Goal: Information Seeking & Learning: Learn about a topic

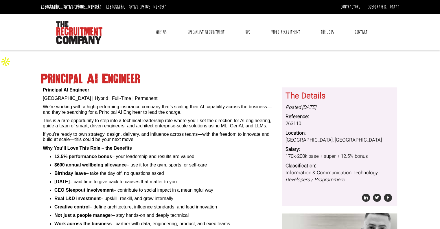
click at [169, 31] on link "Why Us" at bounding box center [161, 32] width 20 height 14
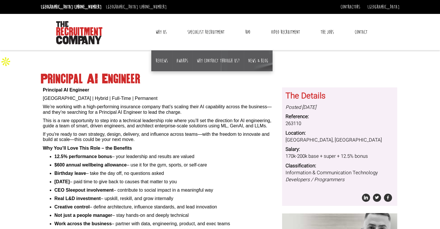
click at [163, 29] on link "Why Us" at bounding box center [161, 32] width 20 height 14
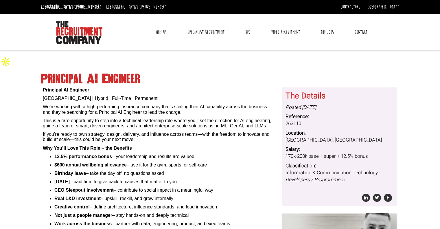
click at [163, 29] on link "Why Us" at bounding box center [161, 32] width 20 height 14
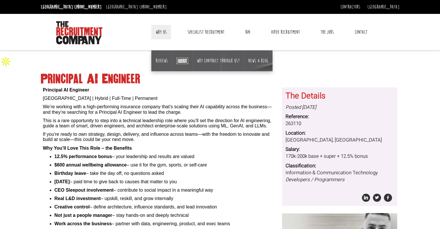
click at [186, 61] on link "Awards" at bounding box center [183, 61] width 12 height 6
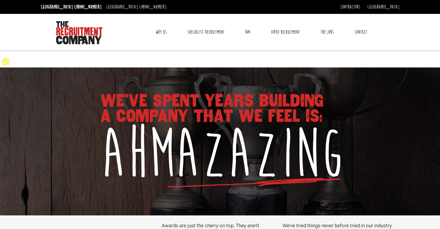
click at [161, 32] on link "Why Us" at bounding box center [161, 32] width 20 height 14
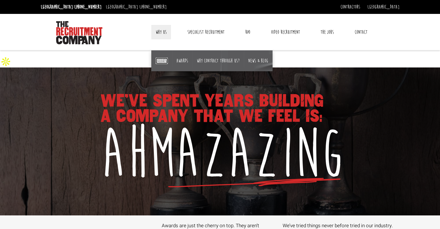
click at [163, 60] on link "Reviews" at bounding box center [162, 61] width 12 height 6
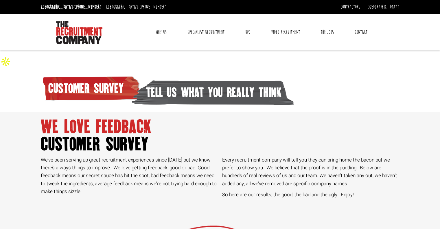
click at [161, 28] on link "Why Us" at bounding box center [161, 32] width 20 height 14
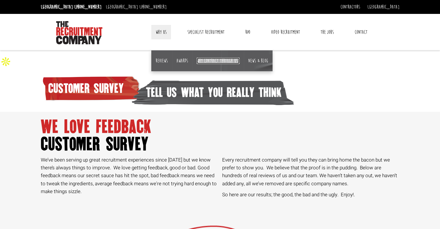
click at [222, 61] on link "Why contract through us?" at bounding box center [218, 61] width 43 height 6
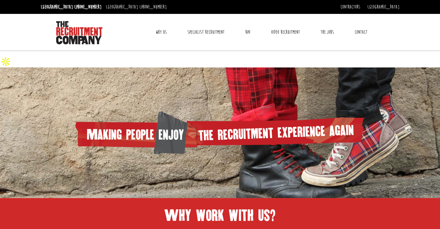
click at [160, 32] on link "Why Us" at bounding box center [161, 32] width 20 height 14
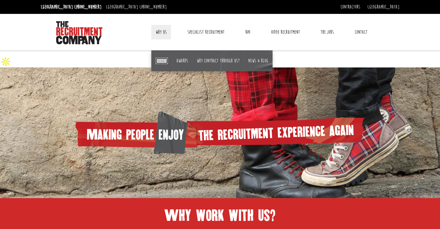
click at [161, 59] on link "Reviews" at bounding box center [162, 61] width 12 height 6
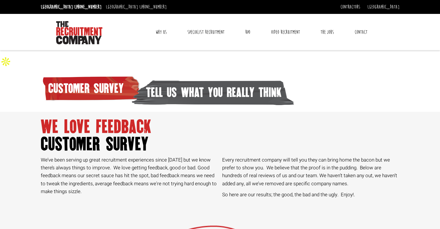
click at [163, 27] on link "Why Us" at bounding box center [161, 32] width 20 height 14
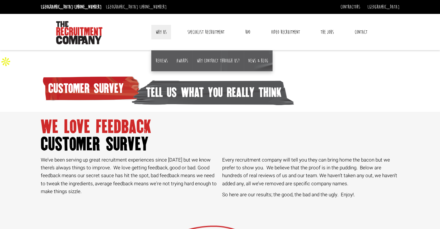
click at [183, 141] on span "customer survey" at bounding box center [220, 144] width 359 height 17
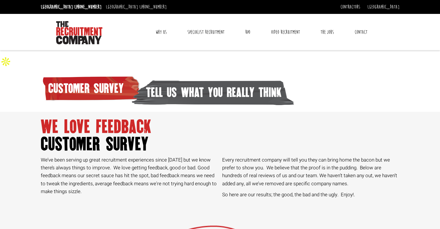
click at [162, 32] on link "Why Us" at bounding box center [161, 32] width 20 height 14
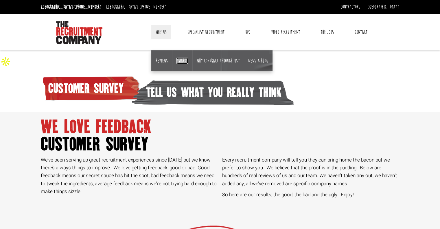
click at [181, 60] on link "Awards" at bounding box center [183, 61] width 12 height 6
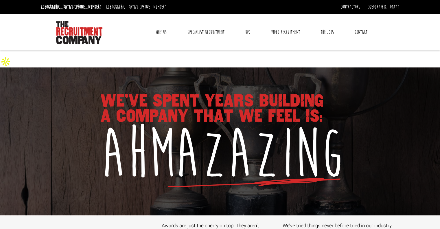
click at [155, 32] on link "Why Us" at bounding box center [161, 32] width 20 height 14
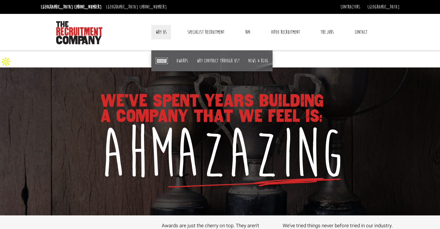
click at [163, 60] on link "Reviews" at bounding box center [162, 61] width 12 height 6
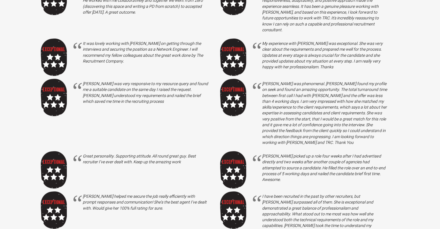
scroll to position [521, 0]
